Goal: Transaction & Acquisition: Purchase product/service

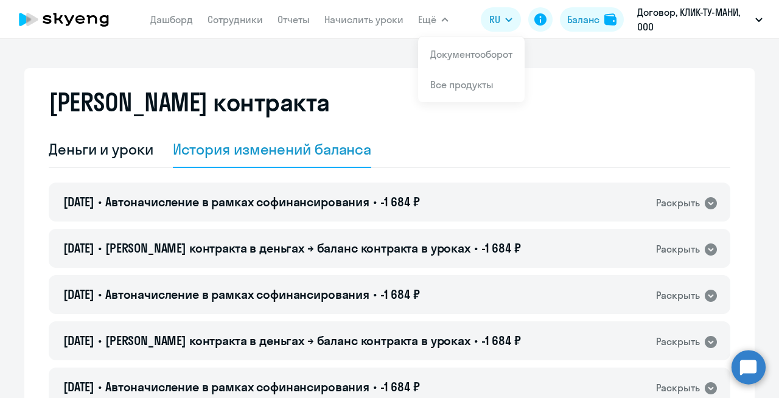
select select "english_adult_not_native_speaker"
click at [592, 20] on div "Баланс" at bounding box center [583, 19] width 32 height 15
click at [189, 17] on link "Дашборд" at bounding box center [171, 19] width 43 height 12
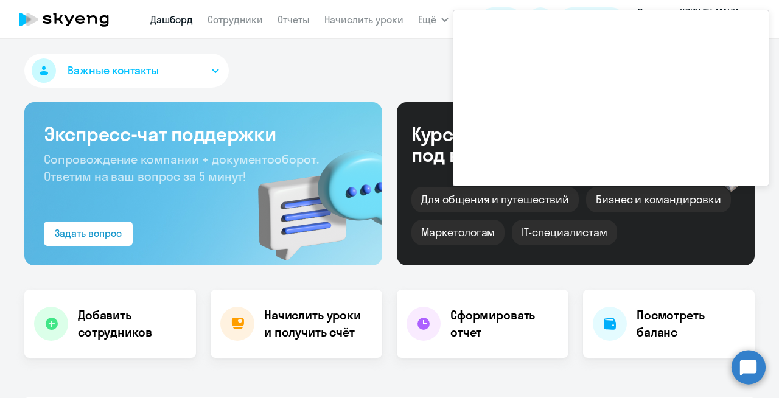
select select "30"
click at [364, 63] on div "Важные контакты" at bounding box center [389, 73] width 730 height 39
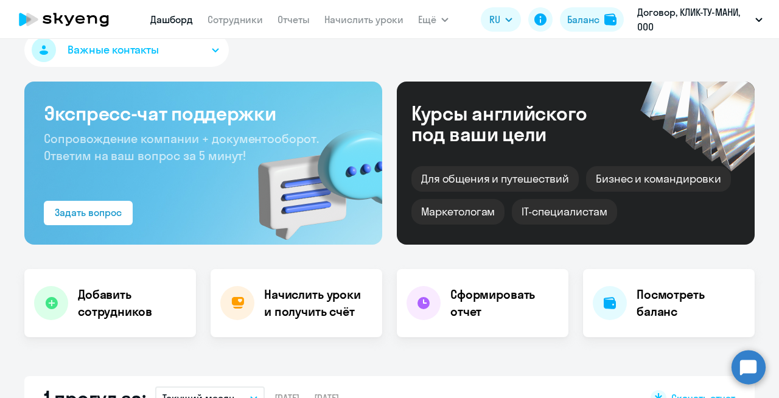
scroll to position [27, 0]
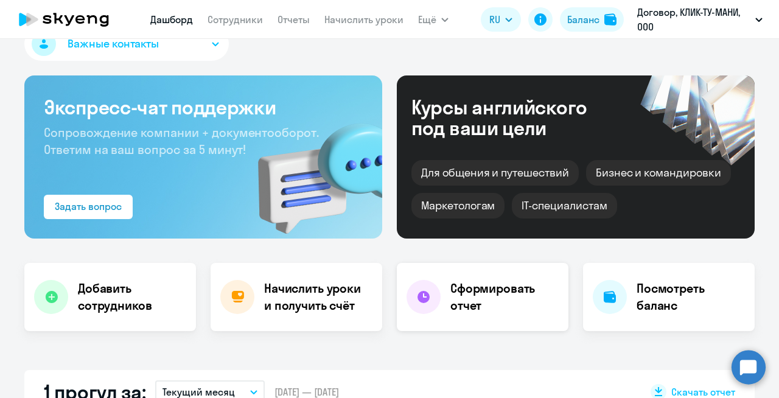
click at [479, 307] on h4 "Сформировать отчет" at bounding box center [504, 297] width 108 height 34
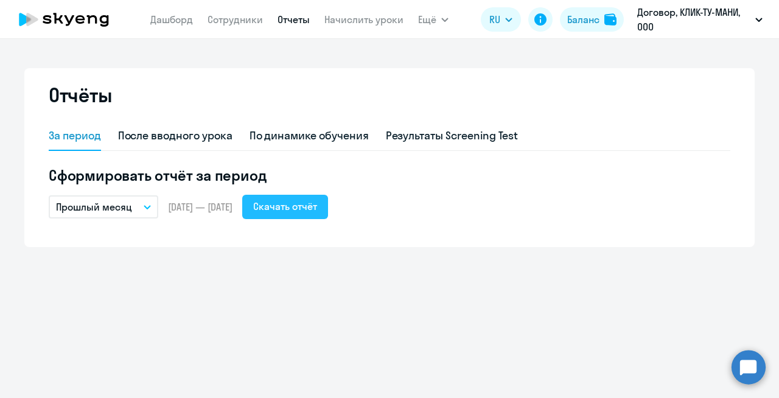
click at [317, 206] on div "Скачать отчёт" at bounding box center [285, 206] width 64 height 15
click at [311, 54] on div "Отчёты За период После вводного урока По динамике обучения Результаты Screening…" at bounding box center [389, 218] width 779 height 359
click at [445, 18] on icon "button" at bounding box center [444, 20] width 7 height 4
click at [441, 21] on icon "button" at bounding box center [444, 20] width 7 height 4
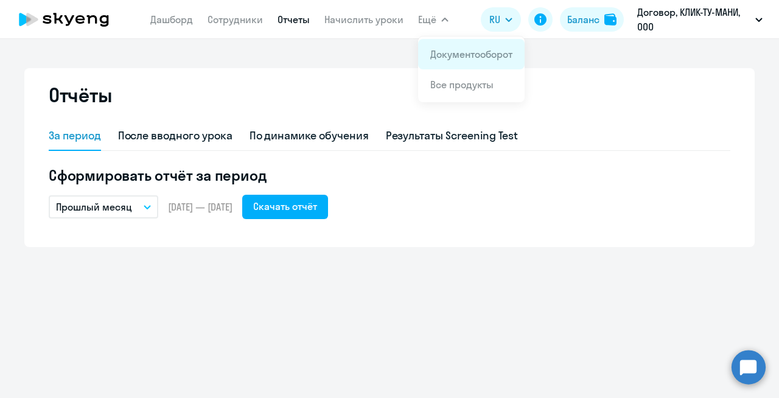
click at [446, 50] on link "Документооборот" at bounding box center [471, 54] width 82 height 12
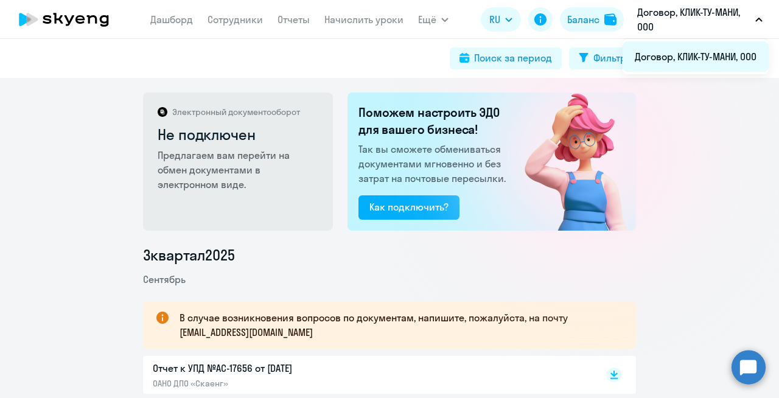
click at [694, 55] on li "Договор, КЛИК-ТУ-МАНИ, ООО" at bounding box center [695, 56] width 146 height 30
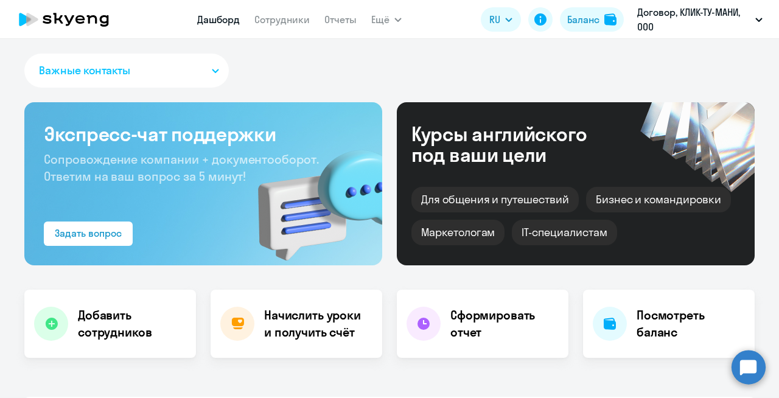
select select "30"
click at [585, 18] on div "Баланс" at bounding box center [583, 19] width 32 height 15
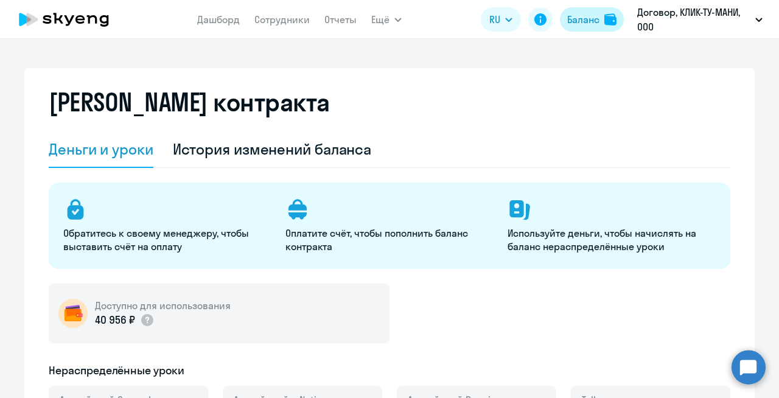
select select "english_adult_not_native_speaker"
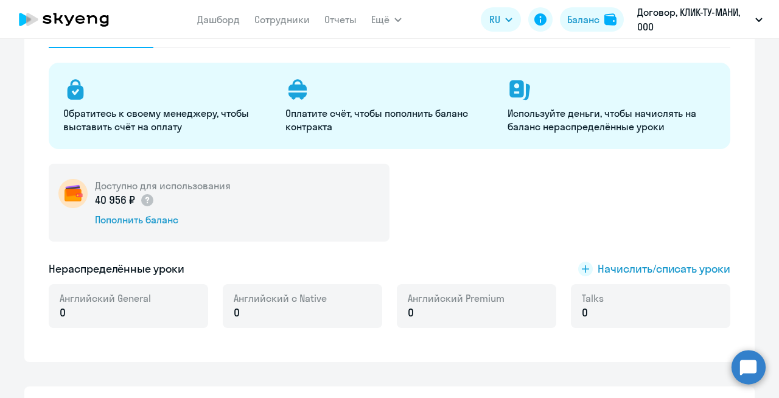
scroll to position [116, 0]
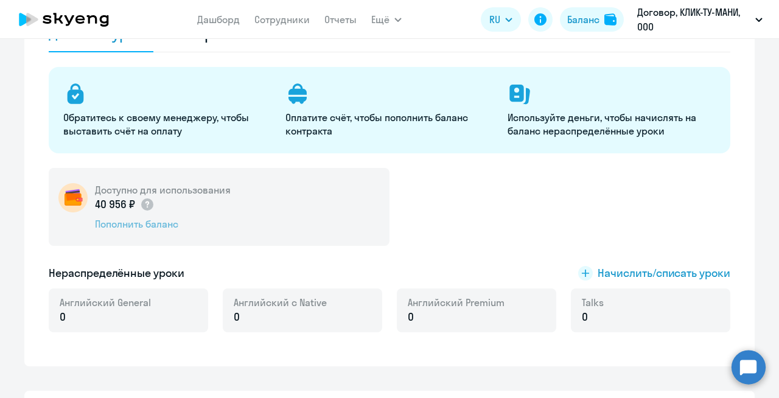
click at [118, 228] on div "Пополнить баланс" at bounding box center [163, 223] width 136 height 13
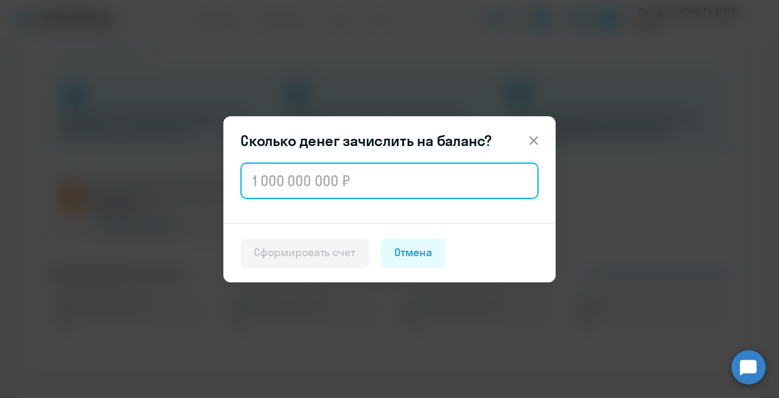
click at [315, 189] on input "text" at bounding box center [389, 180] width 298 height 37
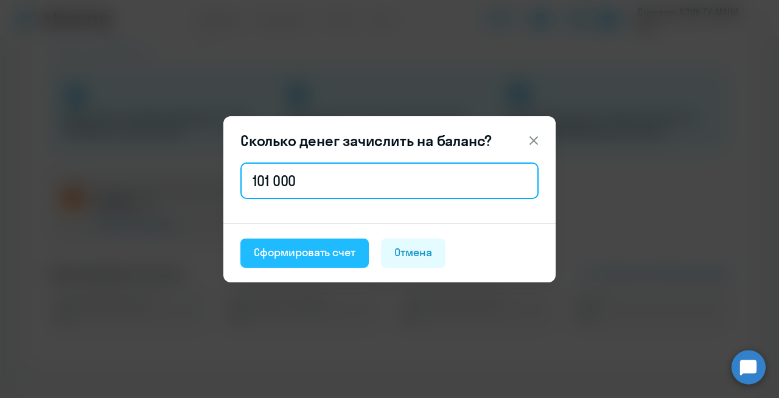
type input "101 000"
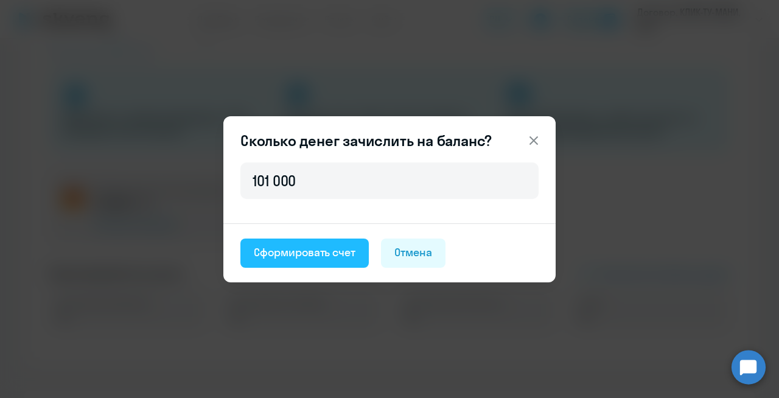
click at [279, 250] on div "Сформировать счет" at bounding box center [305, 253] width 102 height 16
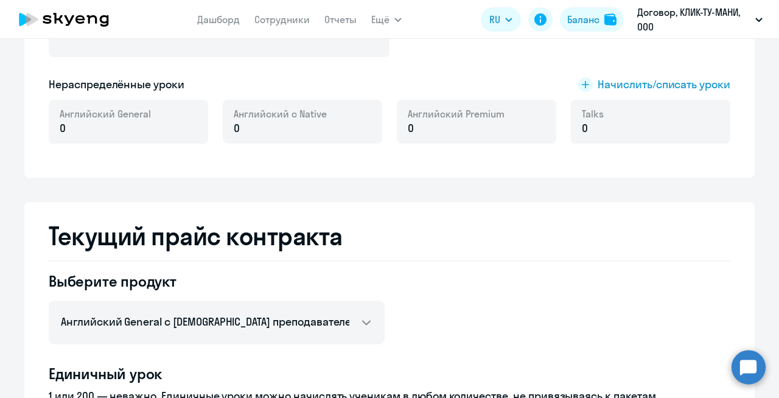
scroll to position [306, 0]
